Goal: Book appointment/travel/reservation

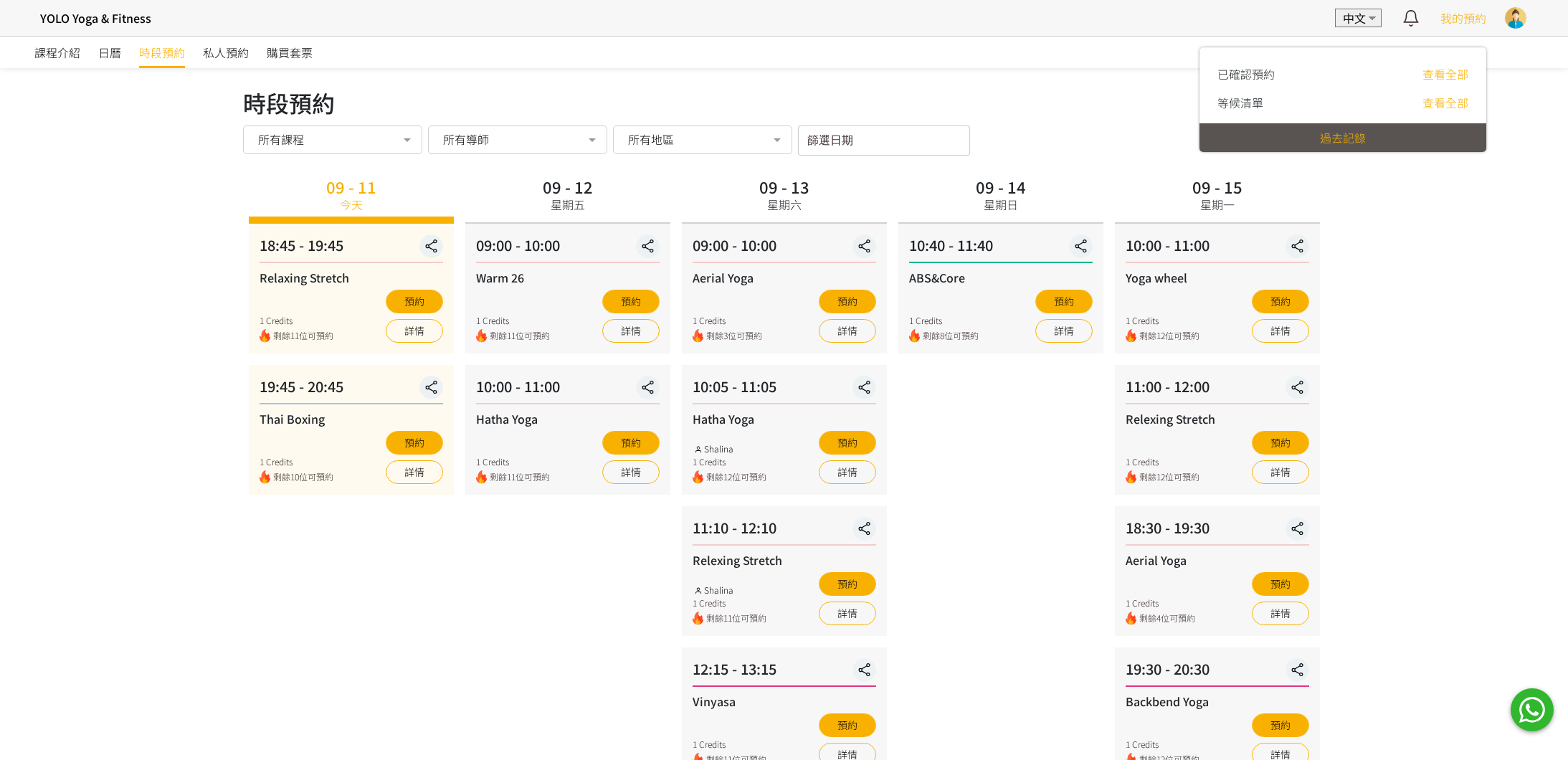
click at [1461, 24] on span "我的預約" at bounding box center [1464, 18] width 46 height 18
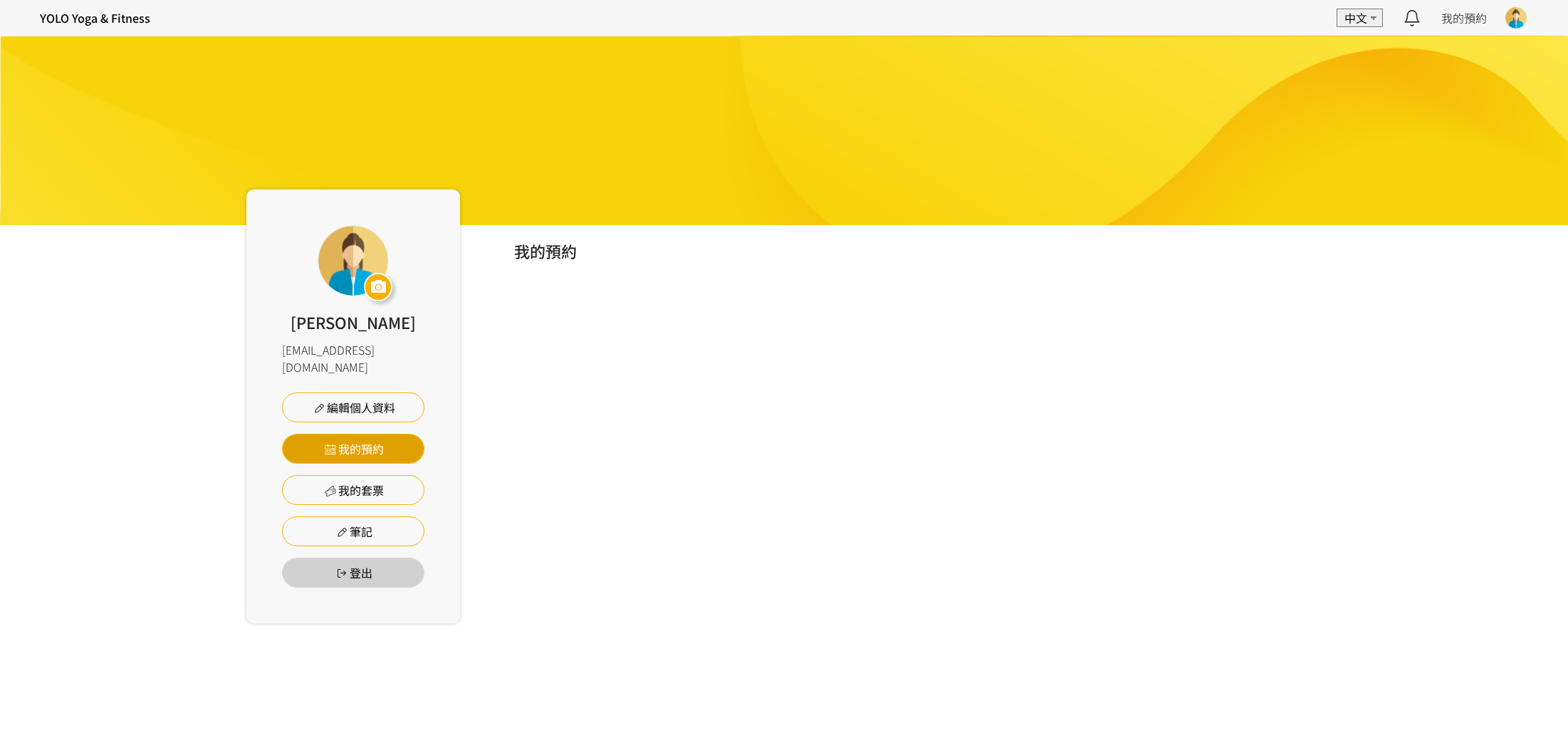
click at [371, 434] on link "我的預約" at bounding box center [354, 448] width 143 height 30
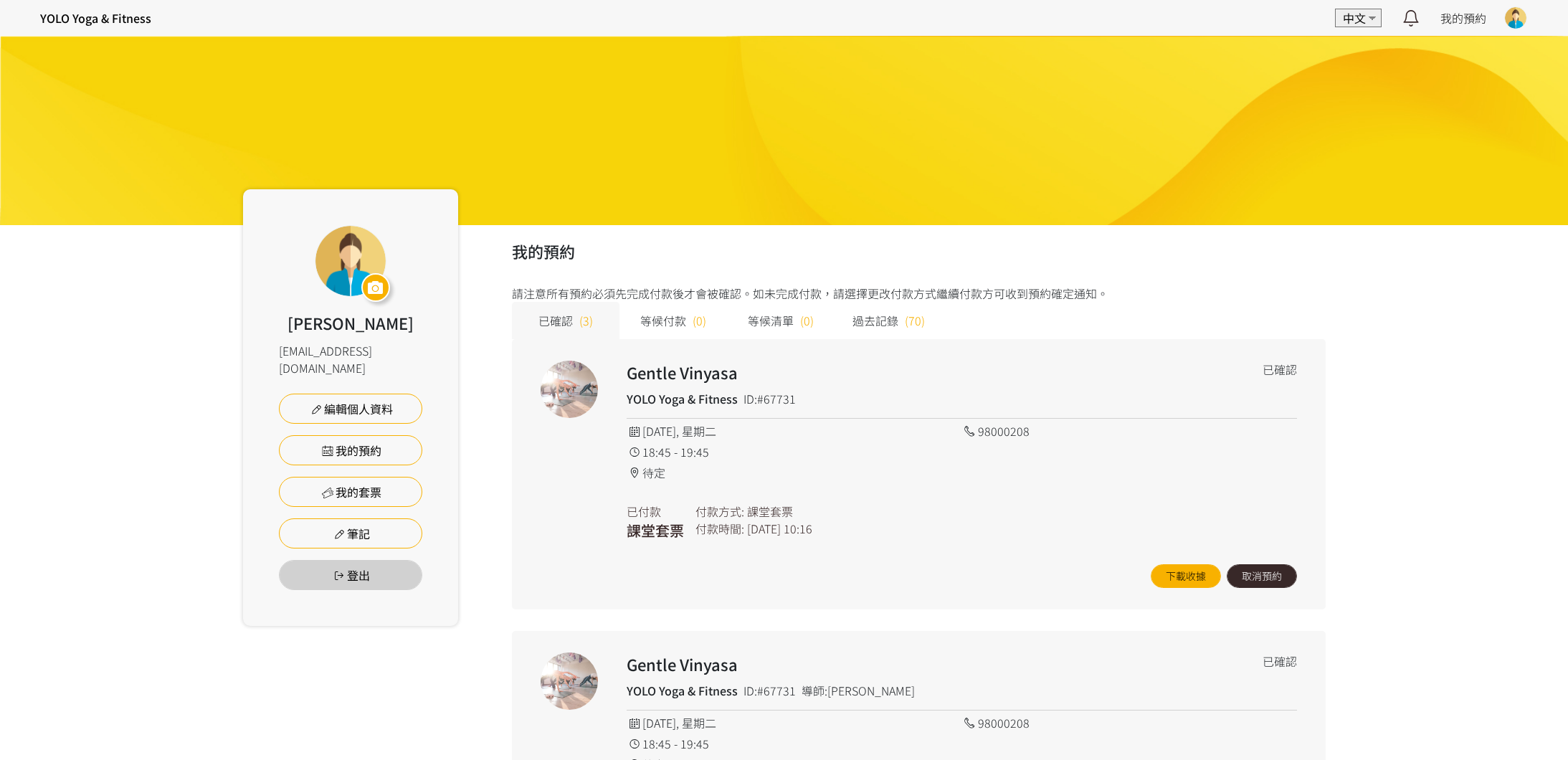
click at [1265, 579] on button "取消預約" at bounding box center [1262, 575] width 70 height 24
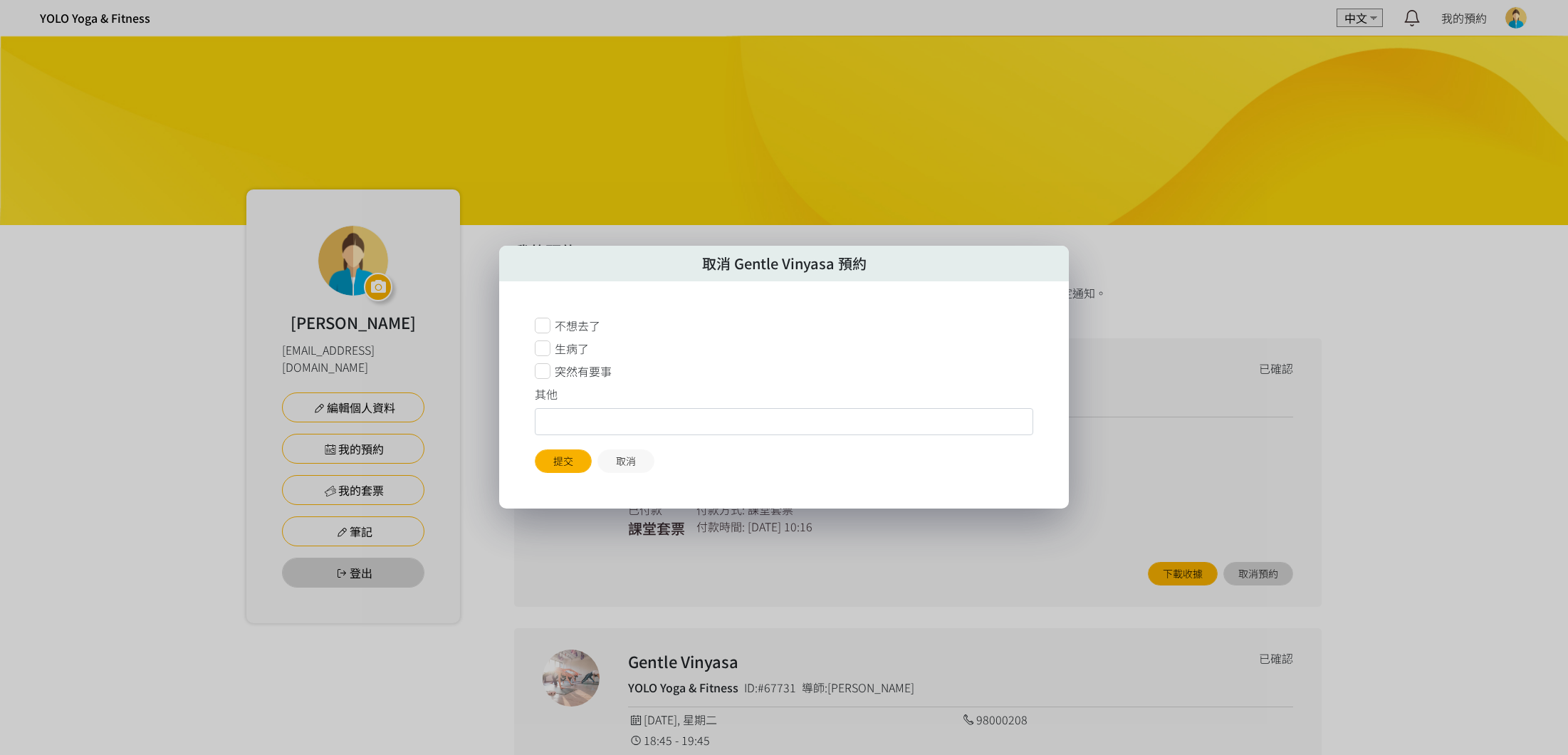
click at [579, 332] on span "不想去了" at bounding box center [578, 326] width 45 height 17
click at [576, 369] on span "突然有要事" at bounding box center [583, 371] width 57 height 17
click at [570, 455] on button "提交" at bounding box center [563, 461] width 57 height 24
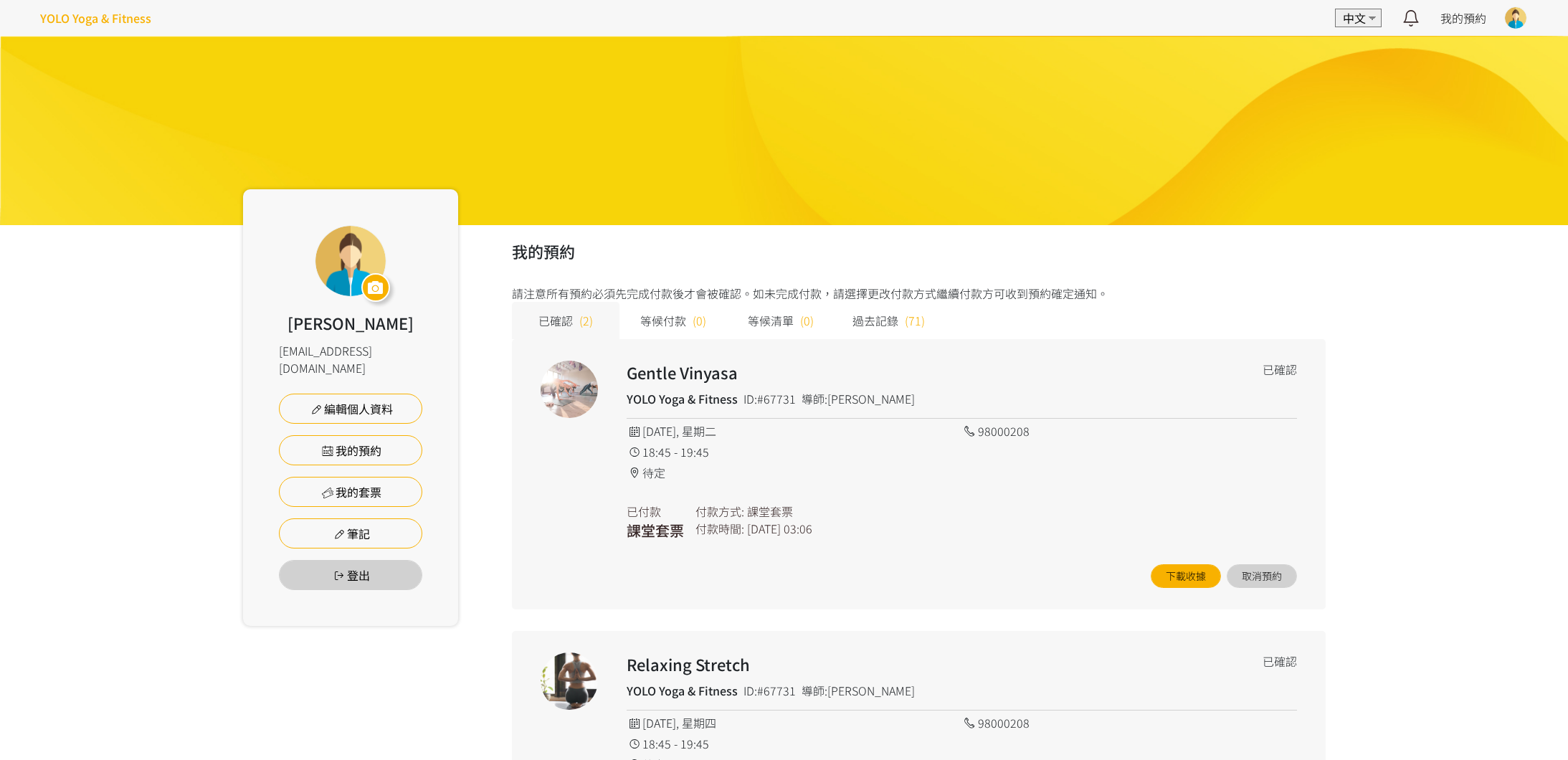
click at [97, 20] on h4 "YOLO Yoga & Fitness" at bounding box center [96, 18] width 111 height 18
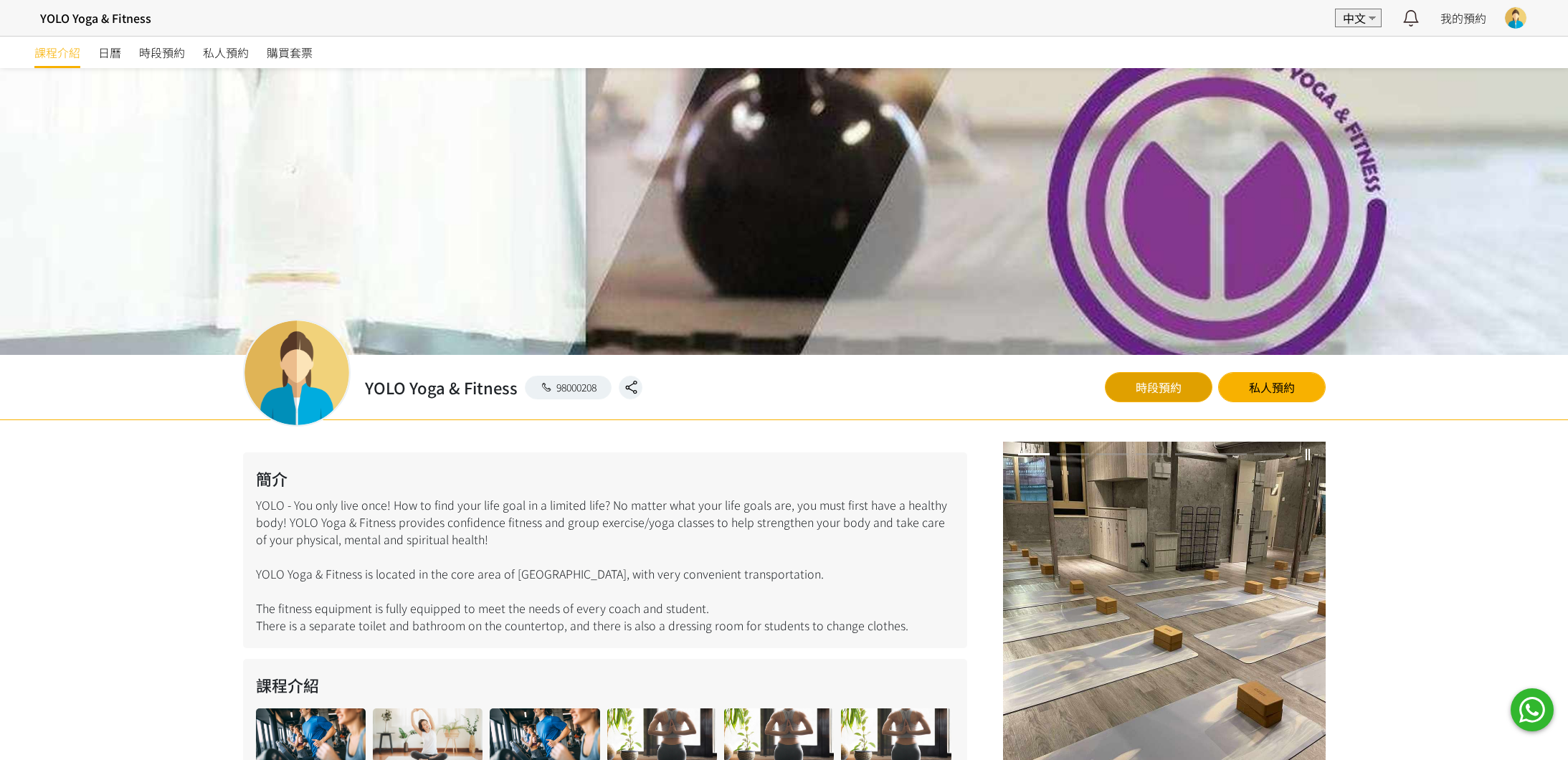
click at [1162, 394] on link "時段預約" at bounding box center [1158, 387] width 108 height 30
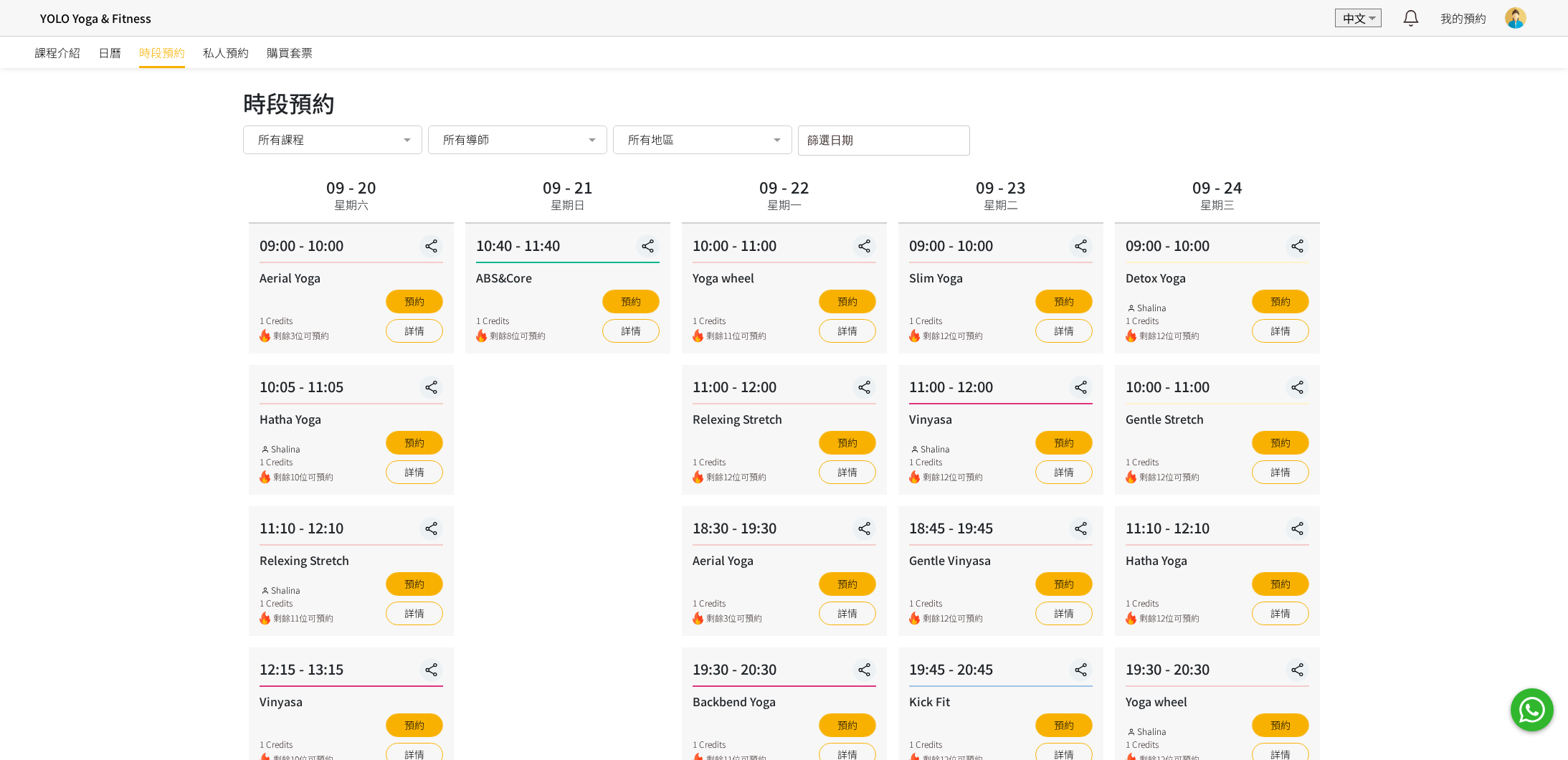
click at [824, 133] on label "篩選日期" at bounding box center [823, 138] width 32 height 12
click at [824, 133] on input "篩選日期" at bounding box center [884, 140] width 172 height 30
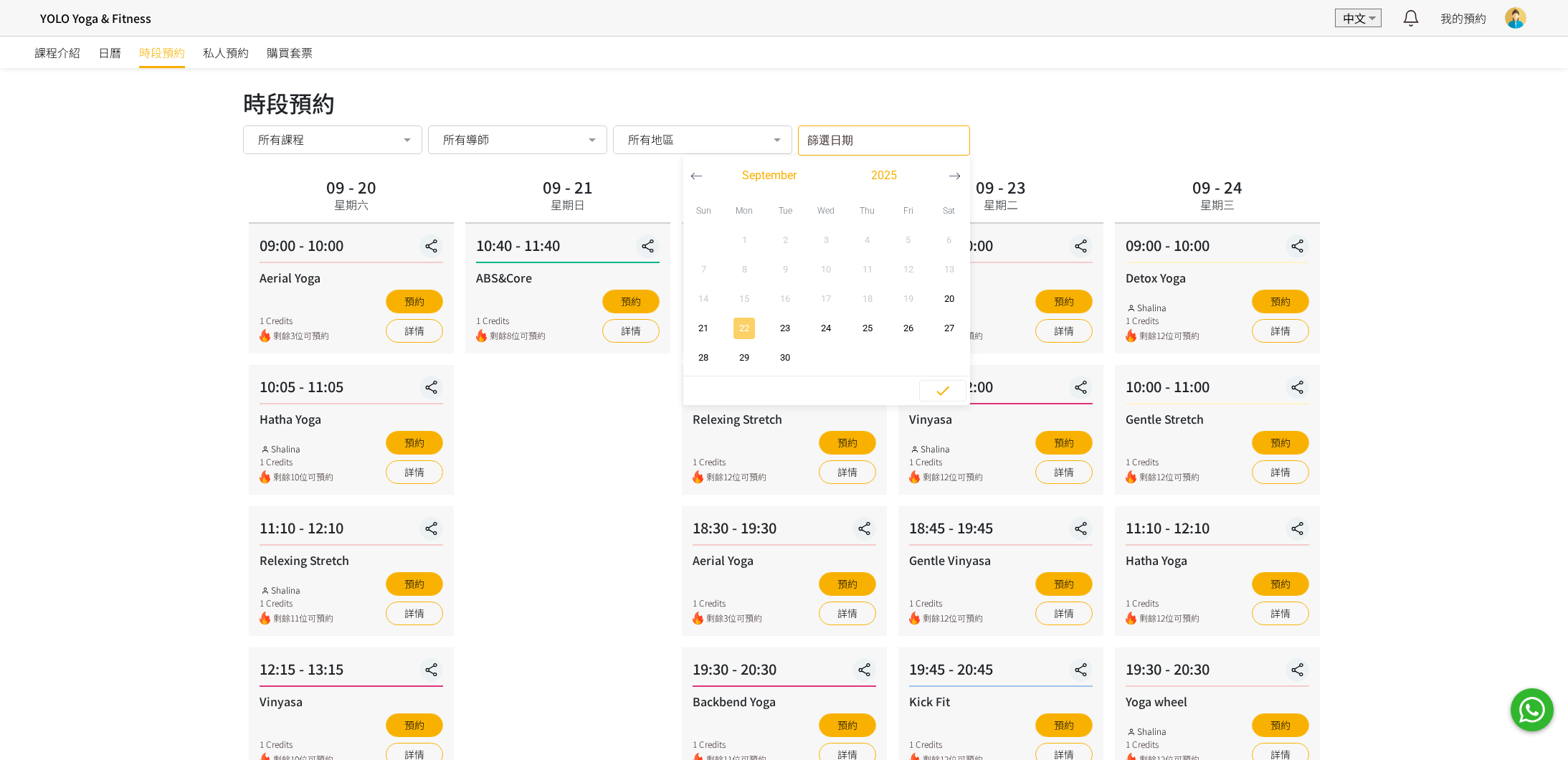
click at [748, 330] on span "22" at bounding box center [745, 328] width 32 height 14
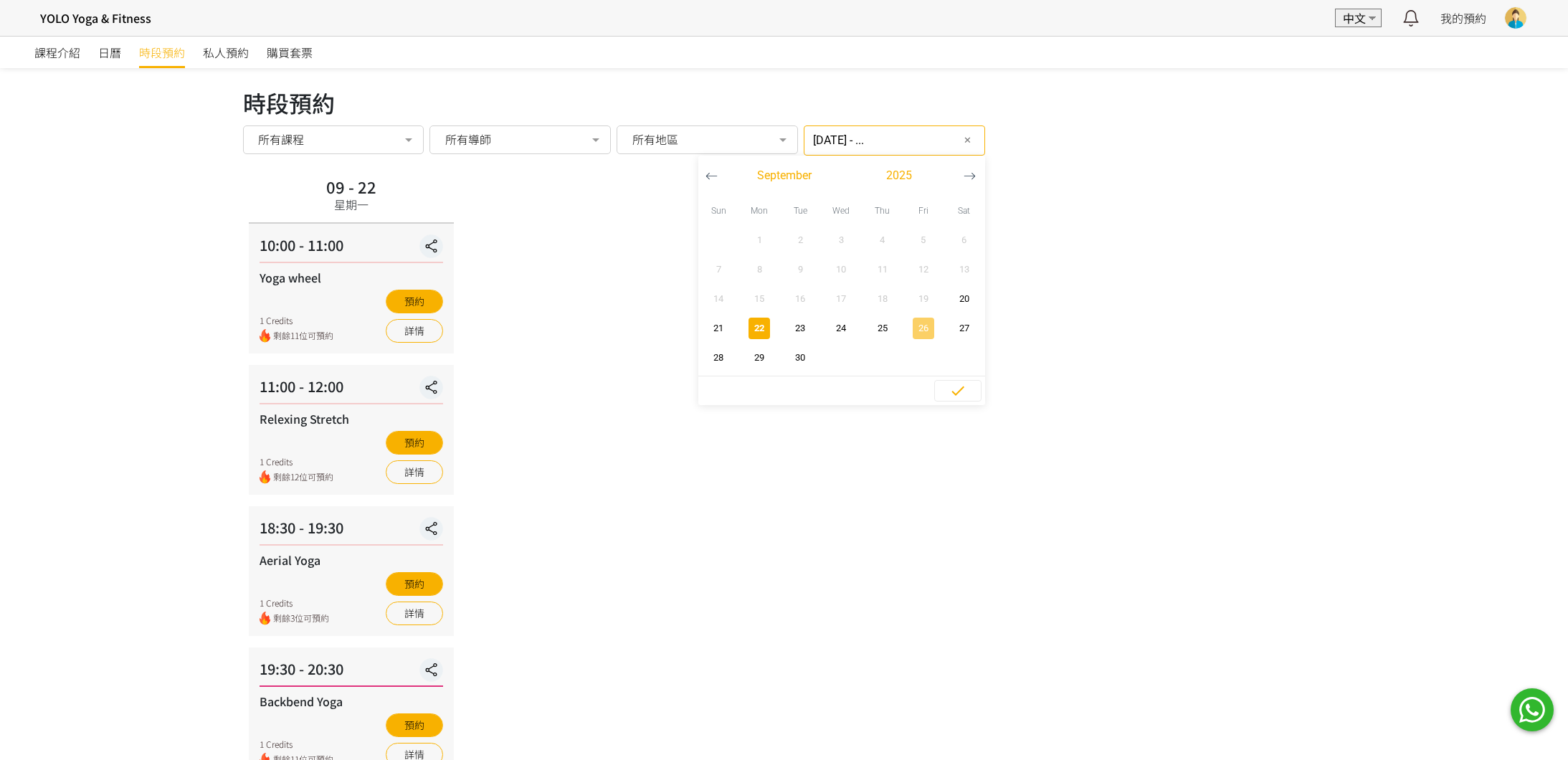
click at [914, 324] on span "26" at bounding box center [923, 328] width 32 height 14
type input "2025-09-22 - 2025-09-26"
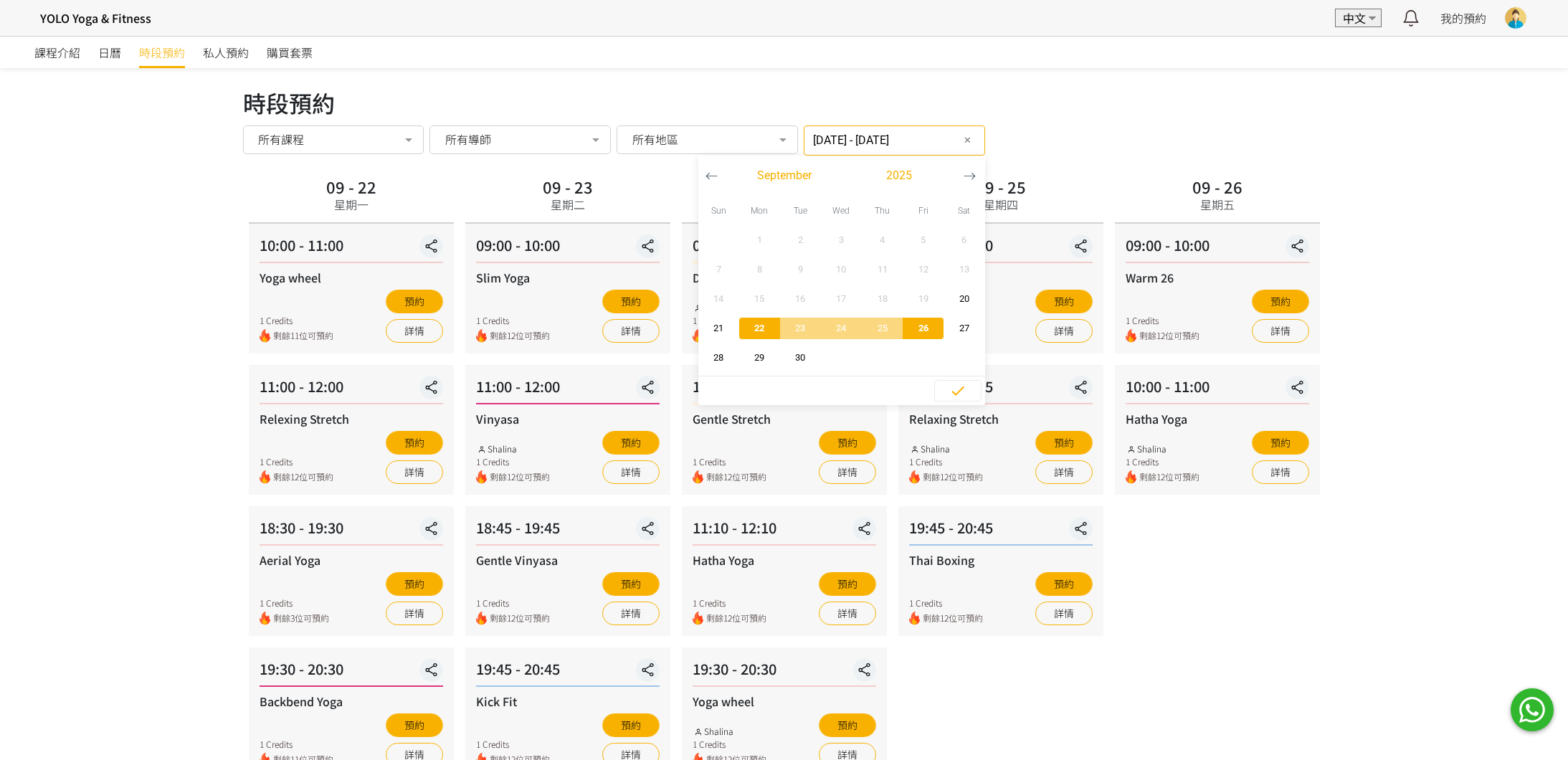
click at [1339, 543] on div "課程介紹 日曆 時段預約 私人預約 購買套票 時段預約 時段預約 所有課程 所有課程 Aerial Yoga Hatha Yoga Relexing Stre…" at bounding box center [784, 517] width 1568 height 963
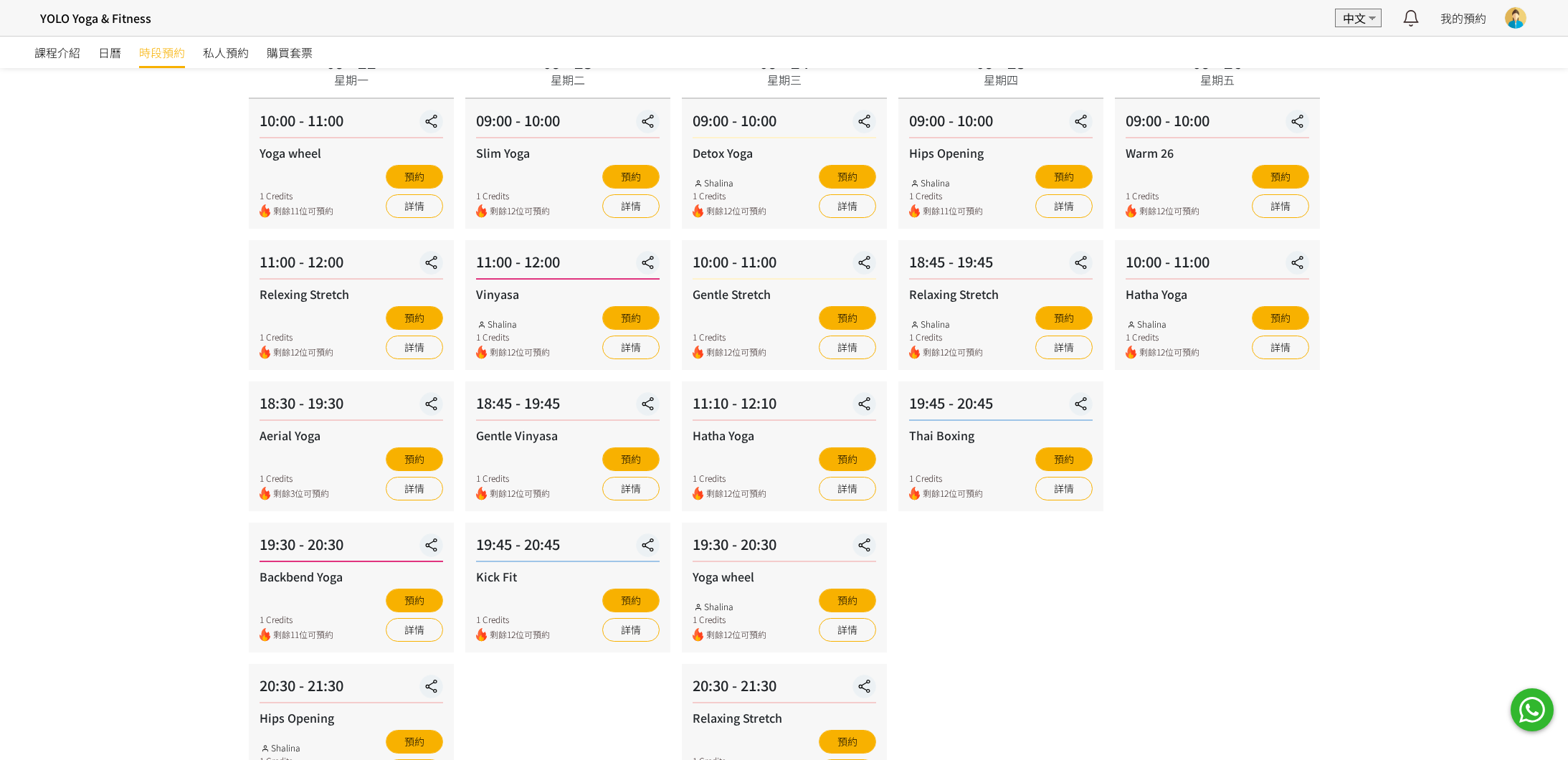
scroll to position [105, 0]
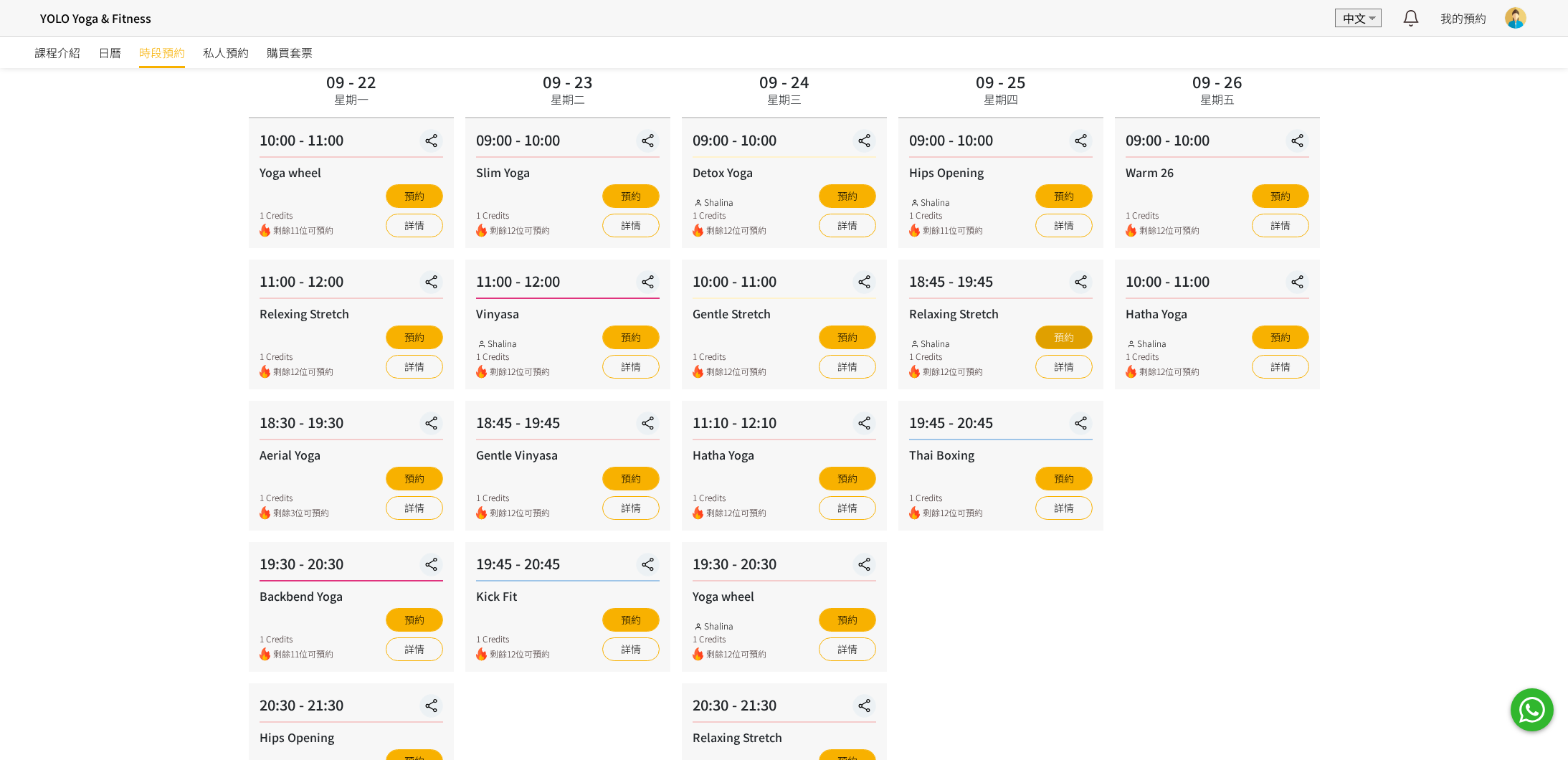
click at [1051, 340] on button "預約" at bounding box center [1064, 337] width 57 height 24
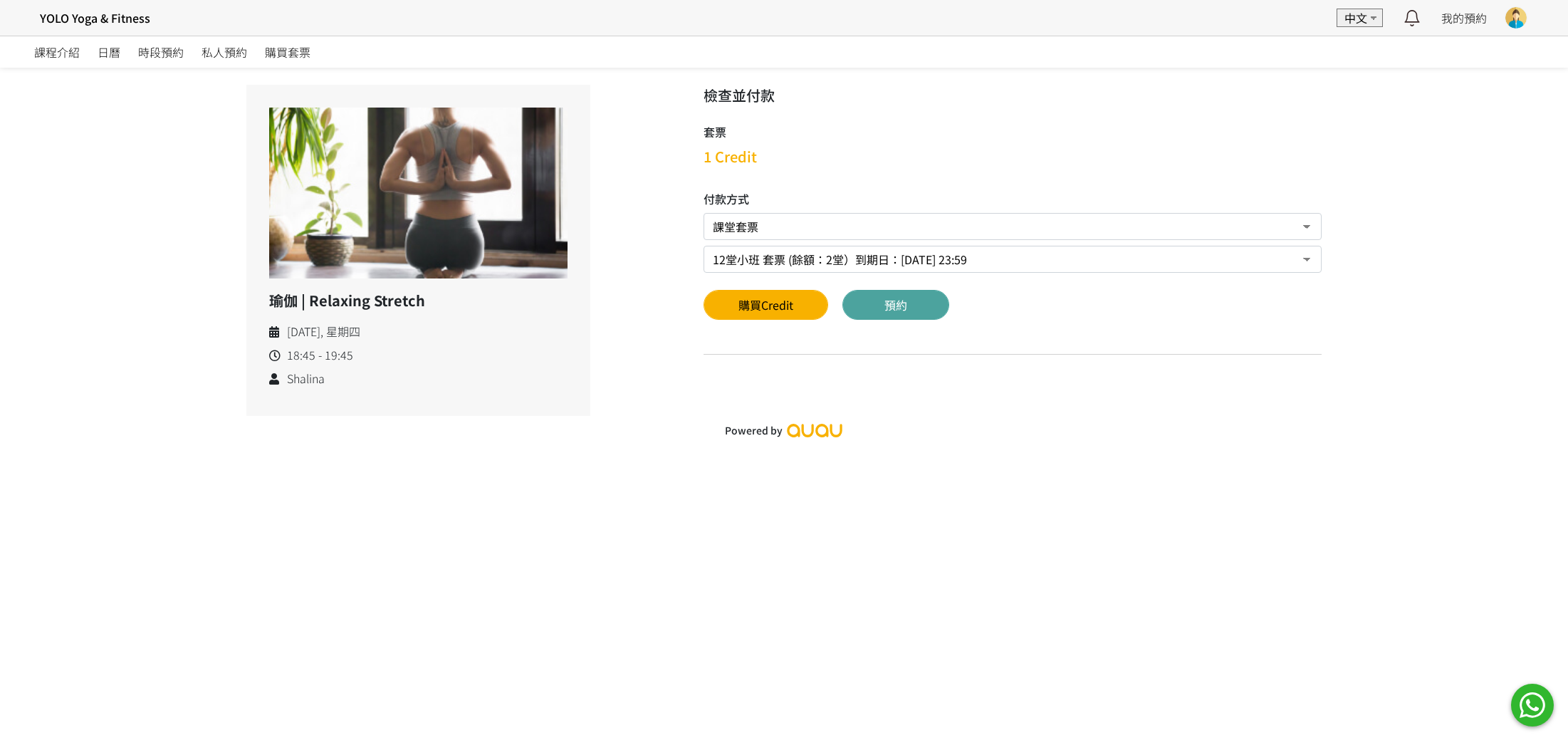
click at [889, 302] on button "預約" at bounding box center [896, 305] width 107 height 30
